Goal: Task Accomplishment & Management: Complete application form

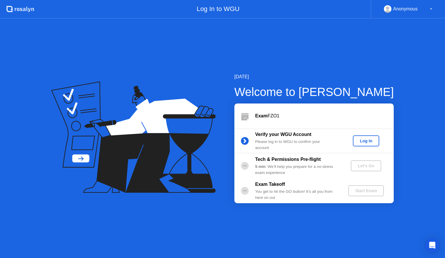
click at [289, 233] on div "[DATE] Welcome to [PERSON_NAME] Exam FZO1 Verify your WGU Account Please log in…" at bounding box center [222, 138] width 445 height 239
click at [368, 143] on div "Log In" at bounding box center [366, 141] width 22 height 5
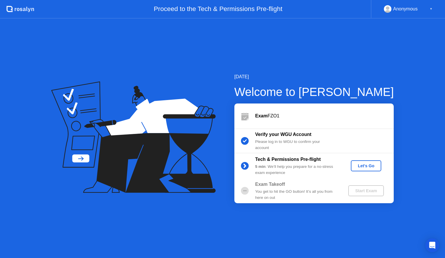
click at [364, 168] on div "Let's Go" at bounding box center [366, 166] width 26 height 5
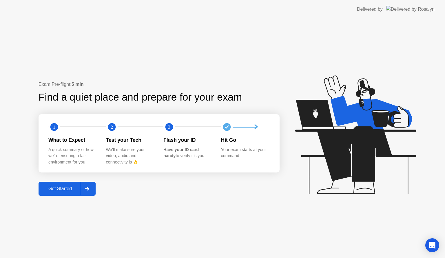
click at [63, 187] on div "Get Started" at bounding box center [60, 188] width 40 height 5
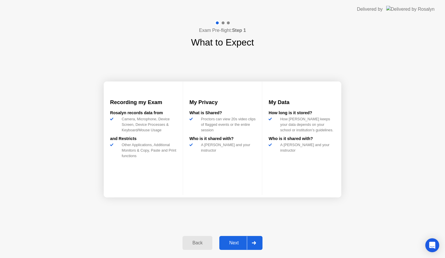
click at [234, 243] on div "Next" at bounding box center [234, 242] width 26 height 5
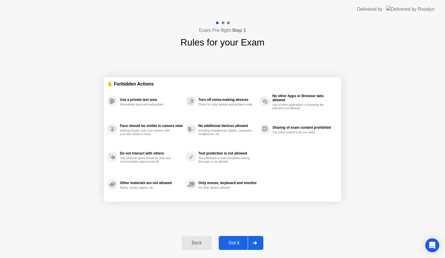
click at [234, 241] on div "Got it" at bounding box center [234, 242] width 27 height 5
select select "**********"
select select "*******"
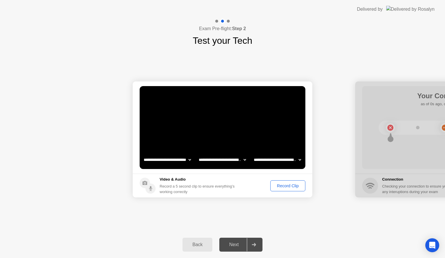
click at [281, 186] on div "Record Clip" at bounding box center [288, 186] width 31 height 5
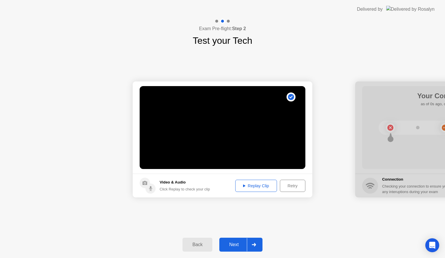
click at [237, 242] on div "Next" at bounding box center [234, 244] width 26 height 5
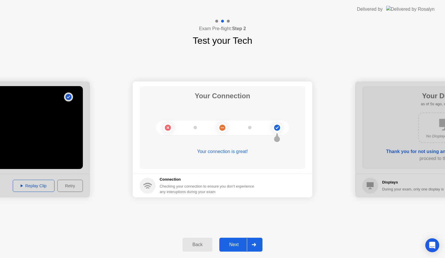
click at [236, 244] on div "Next" at bounding box center [234, 244] width 26 height 5
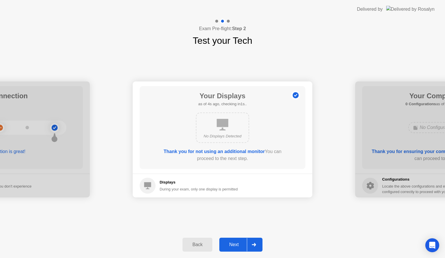
click at [242, 244] on div "Next" at bounding box center [234, 244] width 26 height 5
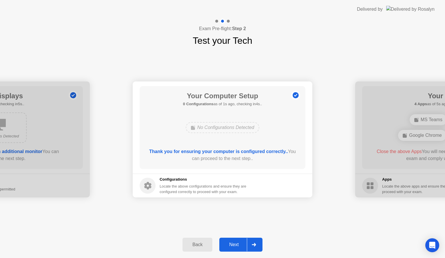
click at [232, 244] on div "Next" at bounding box center [234, 244] width 26 height 5
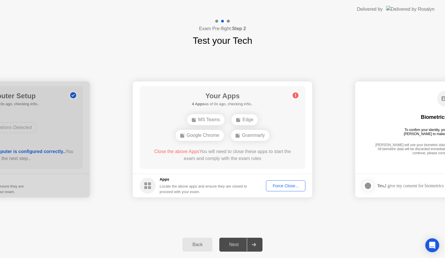
click at [286, 184] on div "Force Close..." at bounding box center [285, 186] width 35 height 5
click at [233, 243] on div "Next" at bounding box center [234, 244] width 26 height 5
click at [321, 245] on div "Back Next" at bounding box center [222, 244] width 445 height 27
click at [282, 186] on div "Force Close..." at bounding box center [285, 186] width 35 height 5
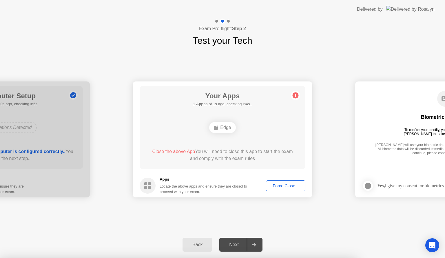
click at [284, 188] on div "Force Close..." at bounding box center [285, 186] width 35 height 5
click at [279, 181] on button "Force Close..." at bounding box center [285, 185] width 39 height 11
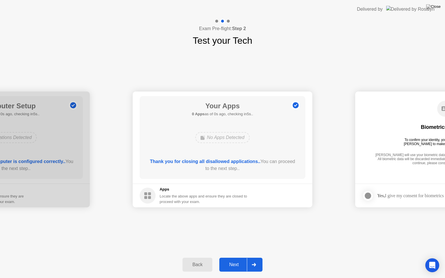
click at [280, 258] on div "Back Next" at bounding box center [222, 265] width 445 height 27
click at [232, 258] on div "Next" at bounding box center [234, 264] width 26 height 5
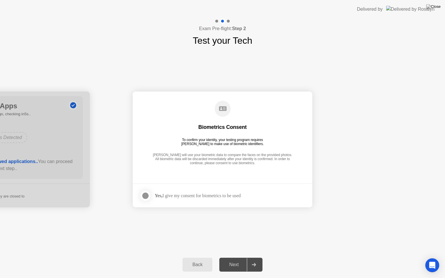
click at [146, 195] on div at bounding box center [145, 196] width 7 height 7
click at [236, 258] on button "Next" at bounding box center [240, 265] width 43 height 14
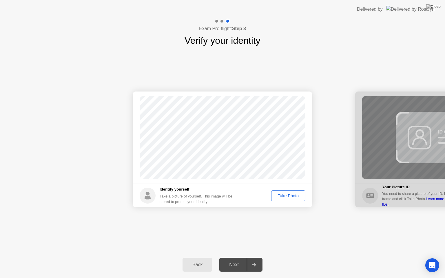
click at [282, 194] on div "Take Photo" at bounding box center [288, 196] width 30 height 5
click at [234, 258] on div "Next" at bounding box center [234, 264] width 26 height 5
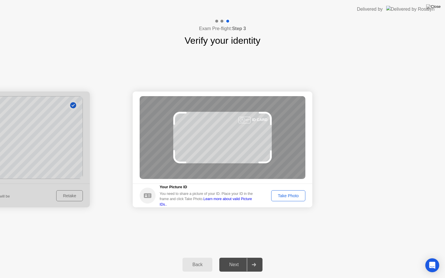
click at [286, 199] on button "Take Photo" at bounding box center [288, 195] width 34 height 11
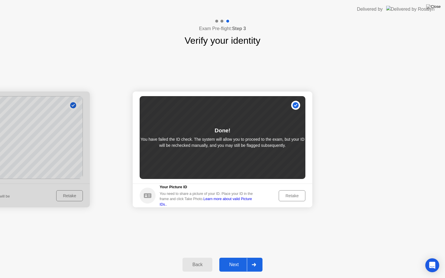
click at [235, 258] on button "Next" at bounding box center [240, 265] width 43 height 14
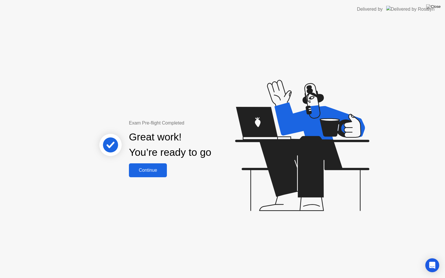
click at [153, 169] on div "Continue" at bounding box center [148, 170] width 35 height 5
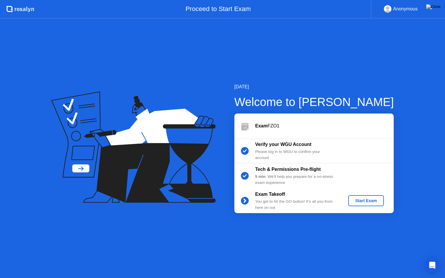
click at [363, 199] on div "Start Exam" at bounding box center [366, 201] width 31 height 5
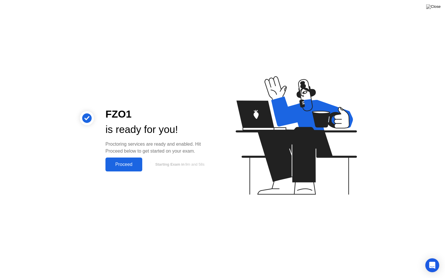
click at [128, 163] on div "Proceed" at bounding box center [123, 164] width 33 height 5
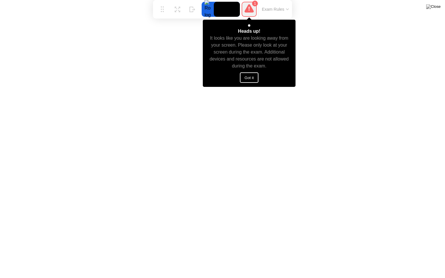
click at [246, 77] on button "Got it" at bounding box center [249, 77] width 19 height 10
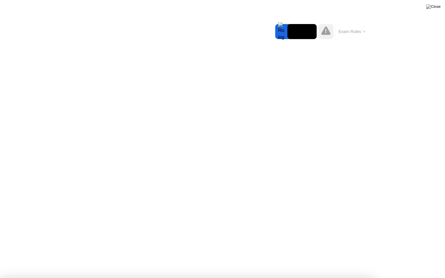
click at [21, 258] on div at bounding box center [222, 278] width 445 height 0
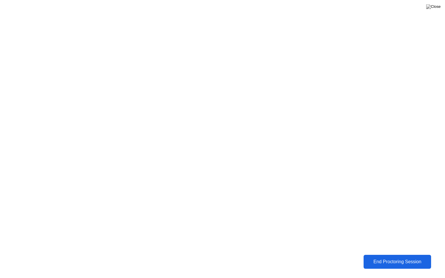
click at [377, 258] on div "End Proctoring Session" at bounding box center [397, 261] width 64 height 5
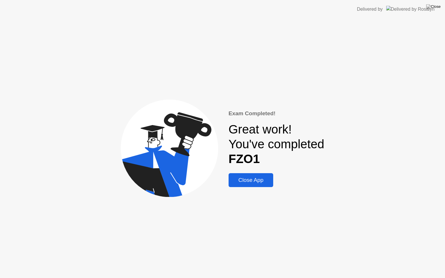
click at [262, 181] on div "Close App" at bounding box center [250, 180] width 41 height 6
